Goal: Transaction & Acquisition: Purchase product/service

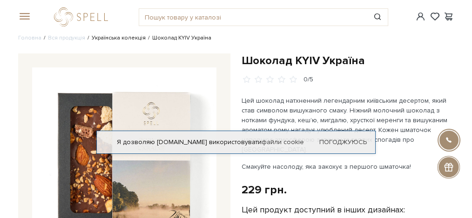
click at [131, 40] on link "Українська колекція" at bounding box center [119, 37] width 54 height 7
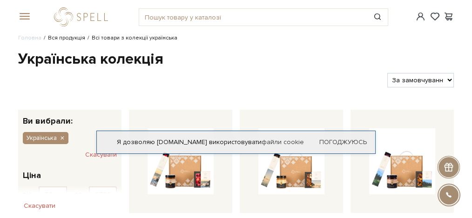
click at [56, 38] on link "Вся продукція" at bounding box center [66, 37] width 37 height 7
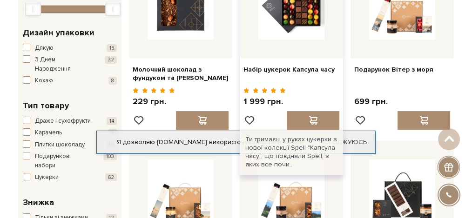
scroll to position [186, 0]
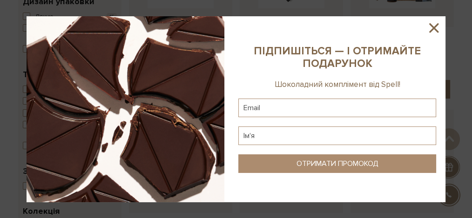
click at [436, 29] on icon at bounding box center [433, 27] width 9 height 9
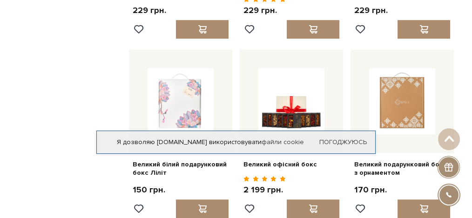
scroll to position [868, 0]
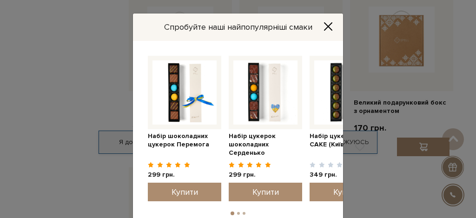
click at [84, 75] on div "Спробуйте наші найпопулярніші смаки Набір цукерок шоколадних Серденько 299 грн." at bounding box center [238, 109] width 476 height 218
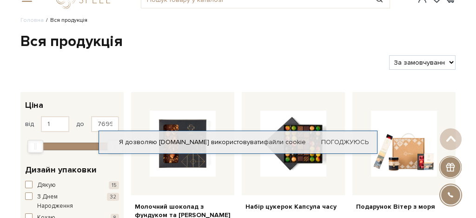
scroll to position [0, 0]
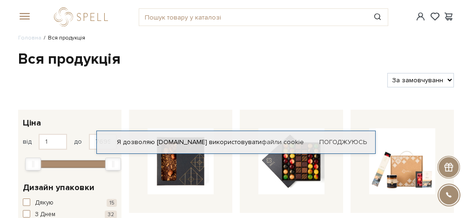
click at [24, 20] on span at bounding box center [22, 17] width 9 height 8
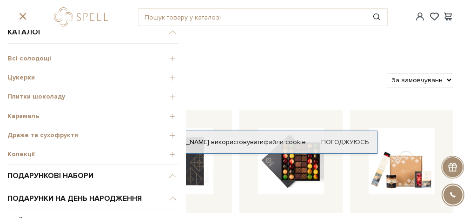
scroll to position [31, 0]
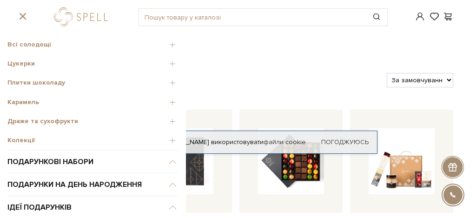
click at [47, 80] on span "Плитки шоколаду" at bounding box center [92, 83] width 171 height 8
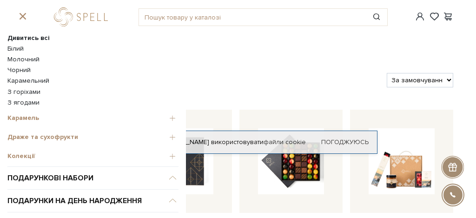
scroll to position [93, 0]
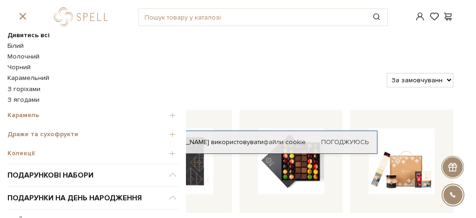
click at [22, 77] on link "Карамельний" at bounding box center [92, 78] width 171 height 8
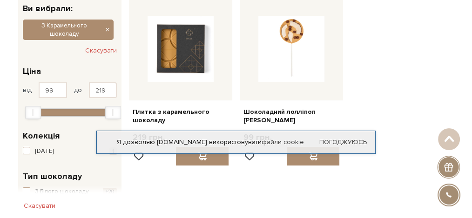
scroll to position [31, 0]
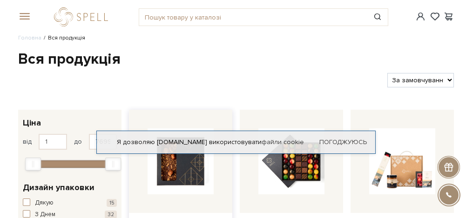
scroll to position [31, 0]
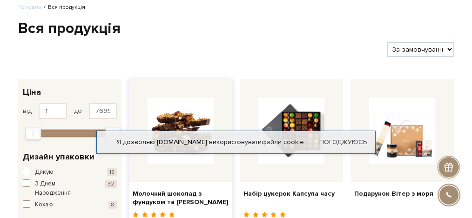
click at [192, 156] on img at bounding box center [181, 131] width 66 height 66
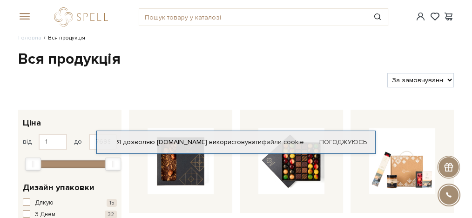
click at [24, 13] on span at bounding box center [22, 17] width 9 height 8
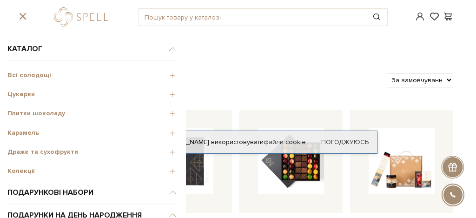
click at [165, 111] on span "Плитки шоколаду" at bounding box center [92, 113] width 171 height 8
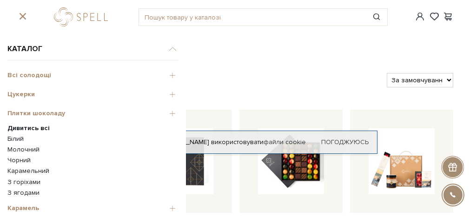
click at [39, 127] on b "Дивитись всі" at bounding box center [28, 128] width 42 height 8
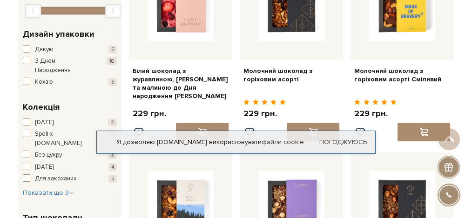
scroll to position [155, 0]
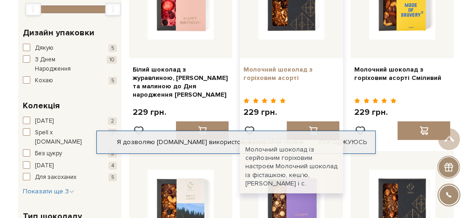
click at [263, 73] on link "Молочний шоколад з горіховим асорті" at bounding box center [291, 74] width 96 height 17
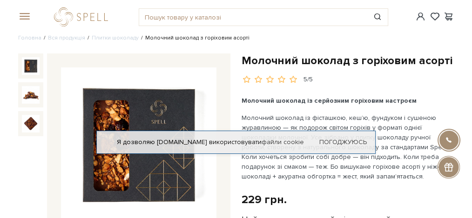
drag, startPoint x: 78, startPoint y: 16, endPoint x: 282, endPoint y: 43, distance: 205.6
click at [26, 14] on span at bounding box center [22, 17] width 9 height 8
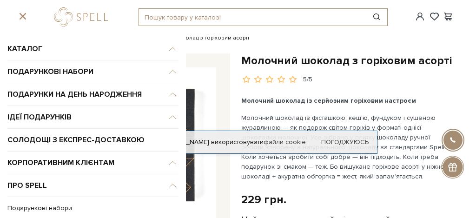
click at [271, 23] on input "text" at bounding box center [252, 17] width 227 height 17
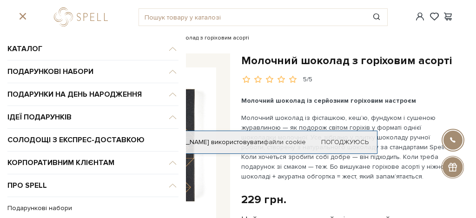
click at [327, 34] on ul "Головна Вся продукція Плитки шоколаду Молочний шоколад з горіховим асорті" at bounding box center [236, 38] width 436 height 8
click at [250, 41] on ul "Головна Вся продукція Плитки шоколаду Молочний шоколад з горіховим асорті" at bounding box center [236, 38] width 436 height 8
click at [92, 12] on link "logo" at bounding box center [83, 16] width 58 height 19
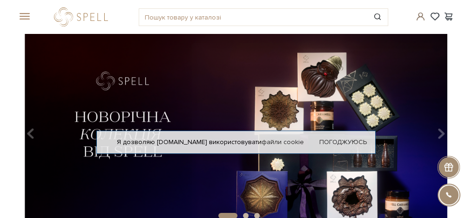
click at [422, 15] on span at bounding box center [420, 17] width 11 height 10
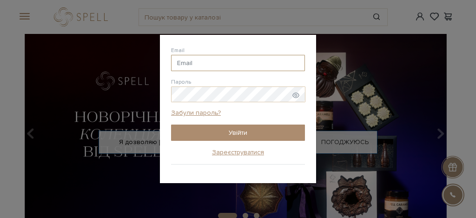
type input "stolyarova@v-lukomorie.com"
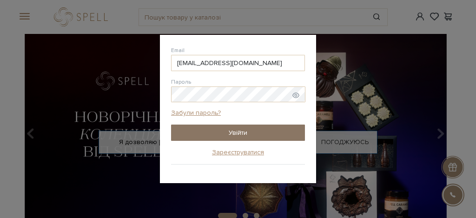
click at [236, 135] on button "Увійти" at bounding box center [238, 133] width 134 height 16
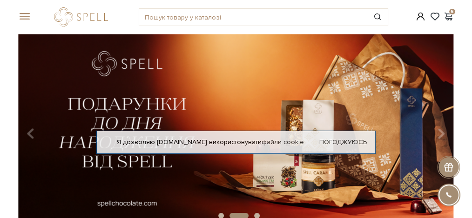
click at [19, 14] on span at bounding box center [22, 17] width 9 height 8
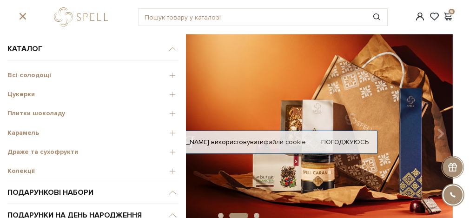
click at [40, 113] on span "Плитки шоколаду" at bounding box center [92, 113] width 171 height 8
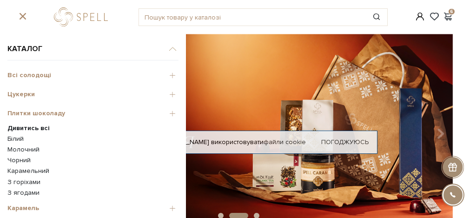
click at [30, 128] on b "Дивитись всі" at bounding box center [28, 128] width 42 height 8
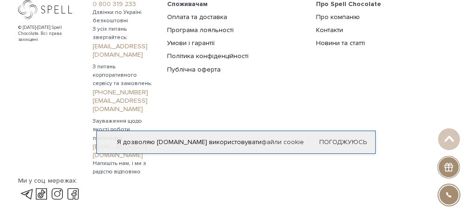
scroll to position [1736, 0]
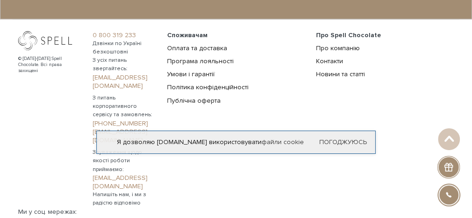
click at [156, 119] on link "[PHONE_NUMBER]" at bounding box center [124, 123] width 63 height 8
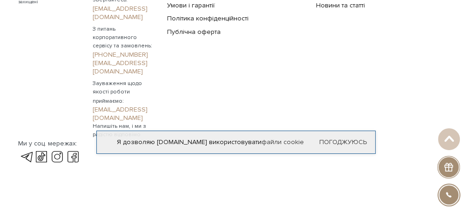
scroll to position [1606, 0]
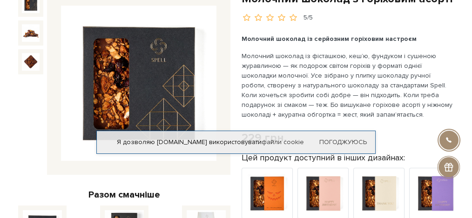
scroll to position [31, 0]
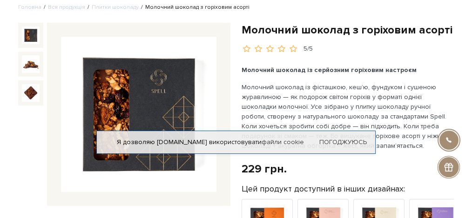
click at [79, 145] on img at bounding box center [138, 114] width 155 height 155
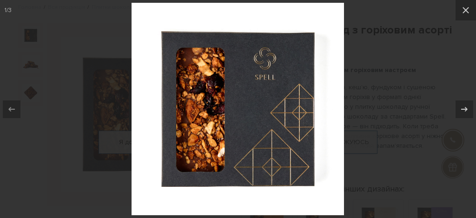
click at [397, 153] on div at bounding box center [238, 109] width 476 height 218
